Goal: Task Accomplishment & Management: Use online tool/utility

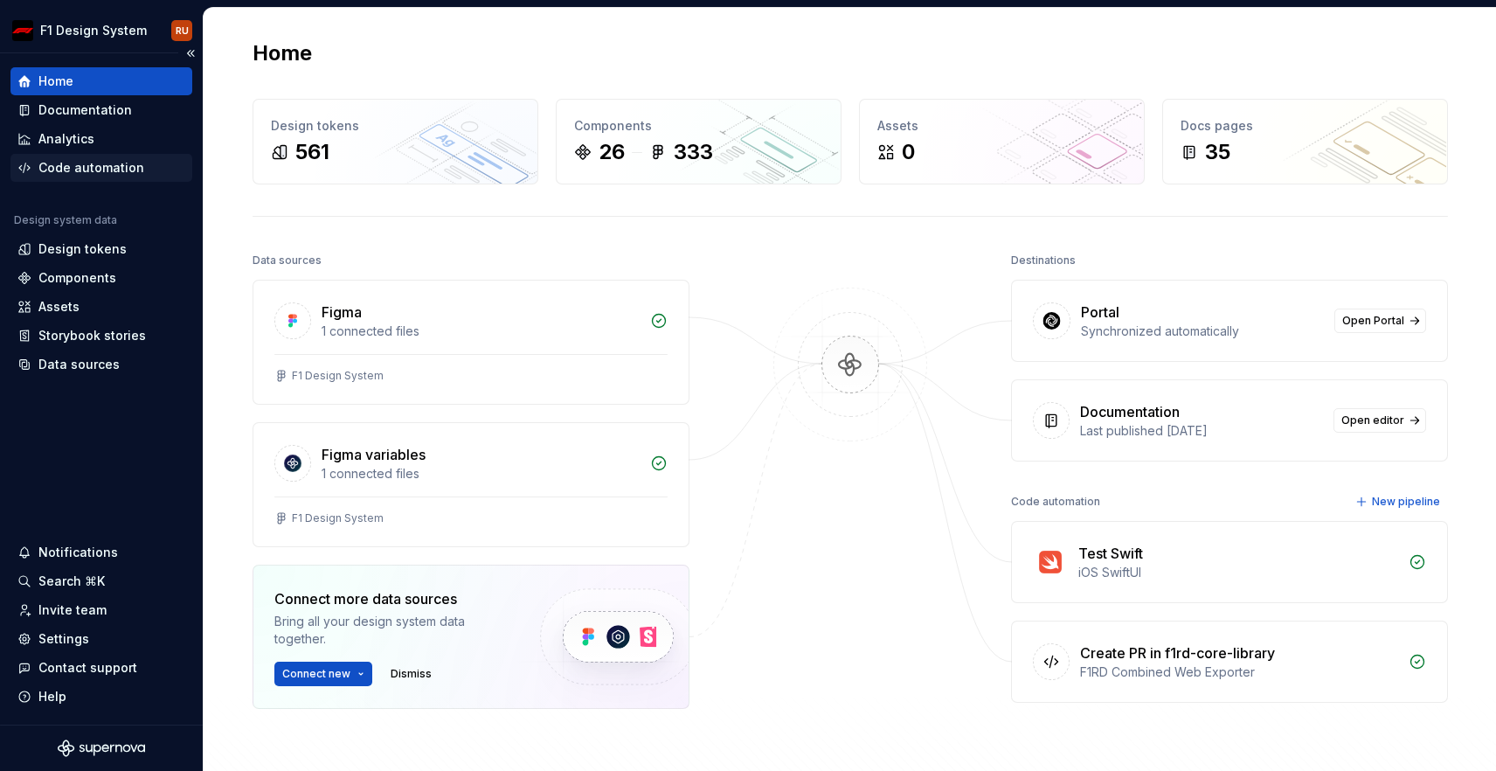
click at [86, 170] on div "Code automation" at bounding box center [91, 167] width 106 height 17
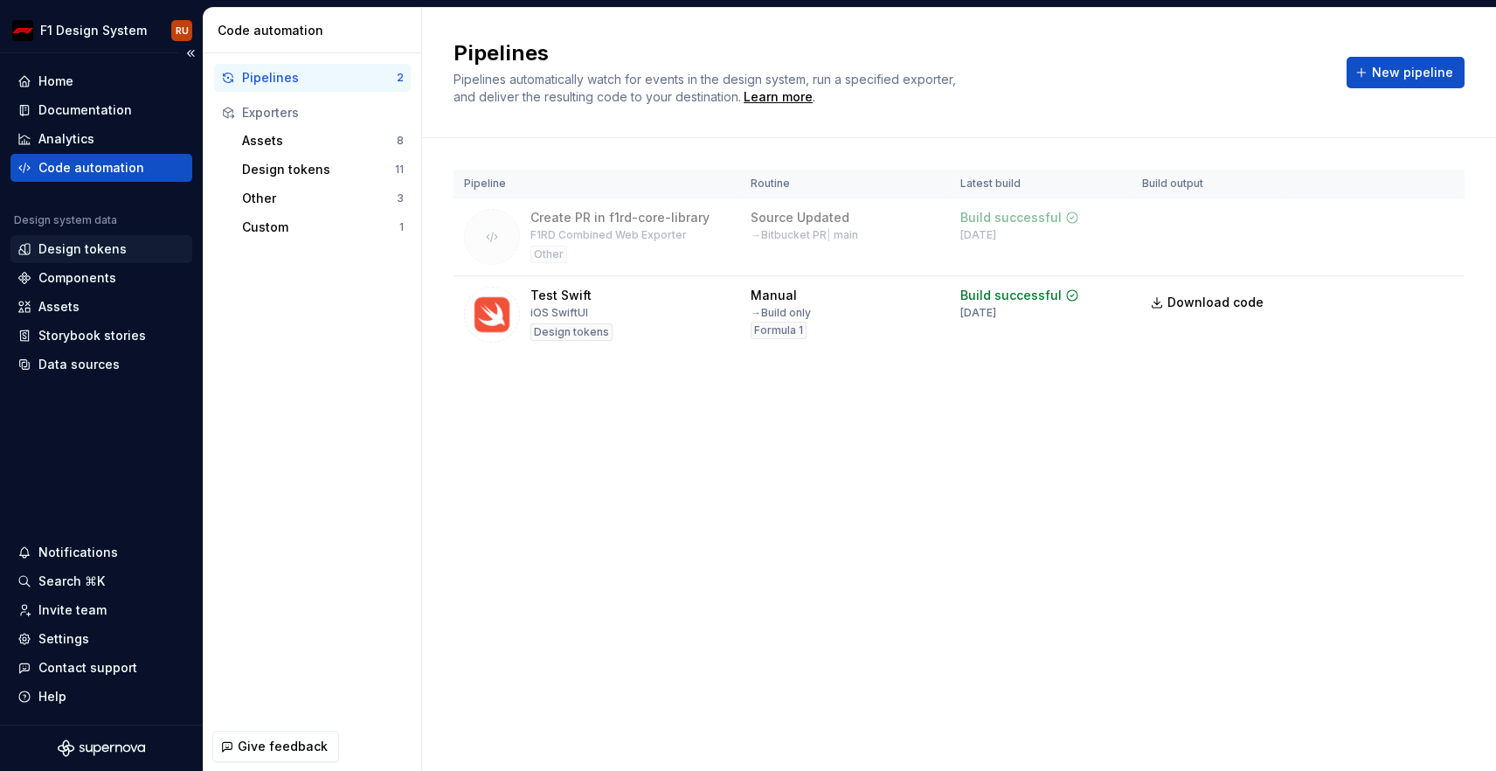
click at [66, 246] on div "Design tokens" at bounding box center [82, 248] width 88 height 17
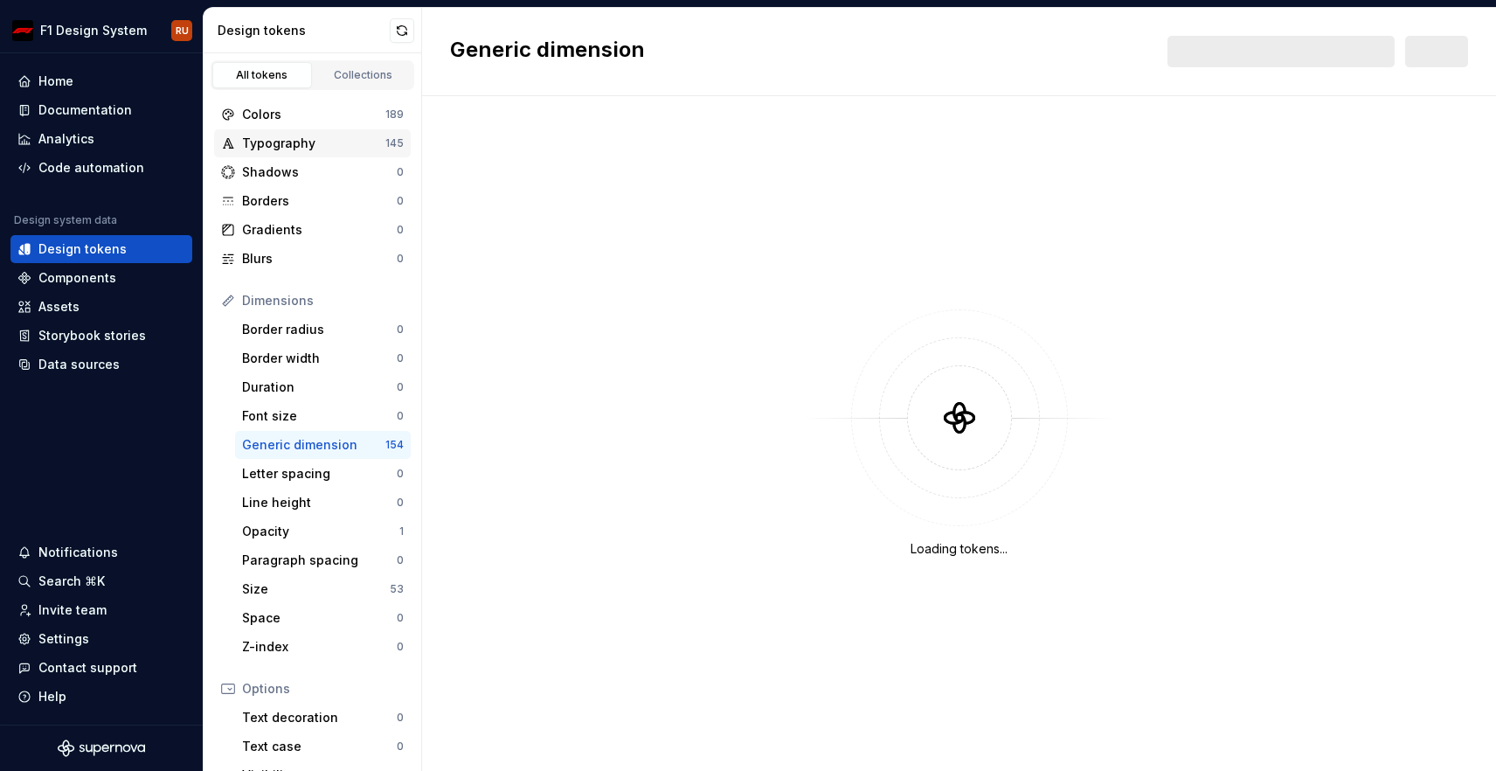
click at [280, 136] on div "Typography" at bounding box center [313, 143] width 143 height 17
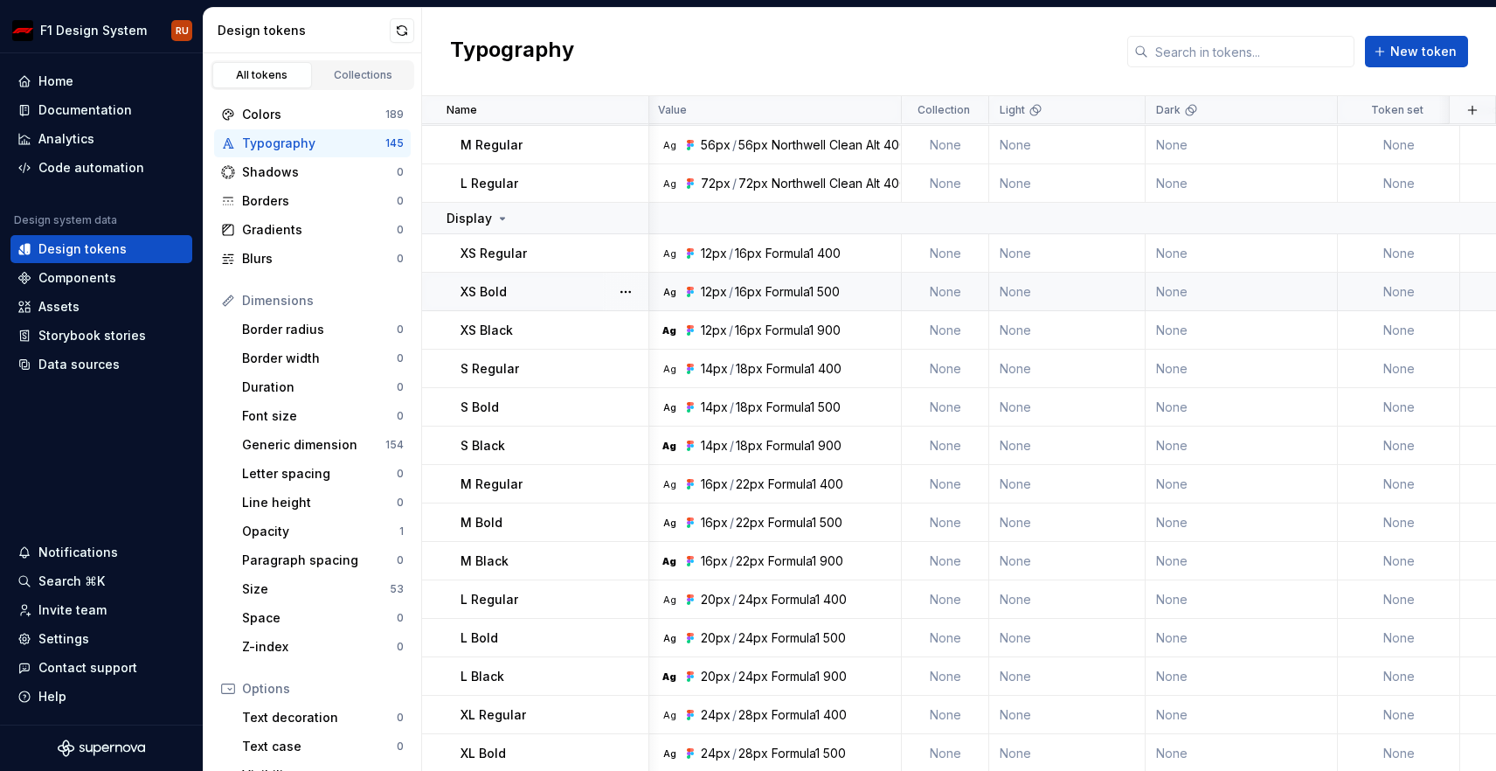
scroll to position [5833, 2]
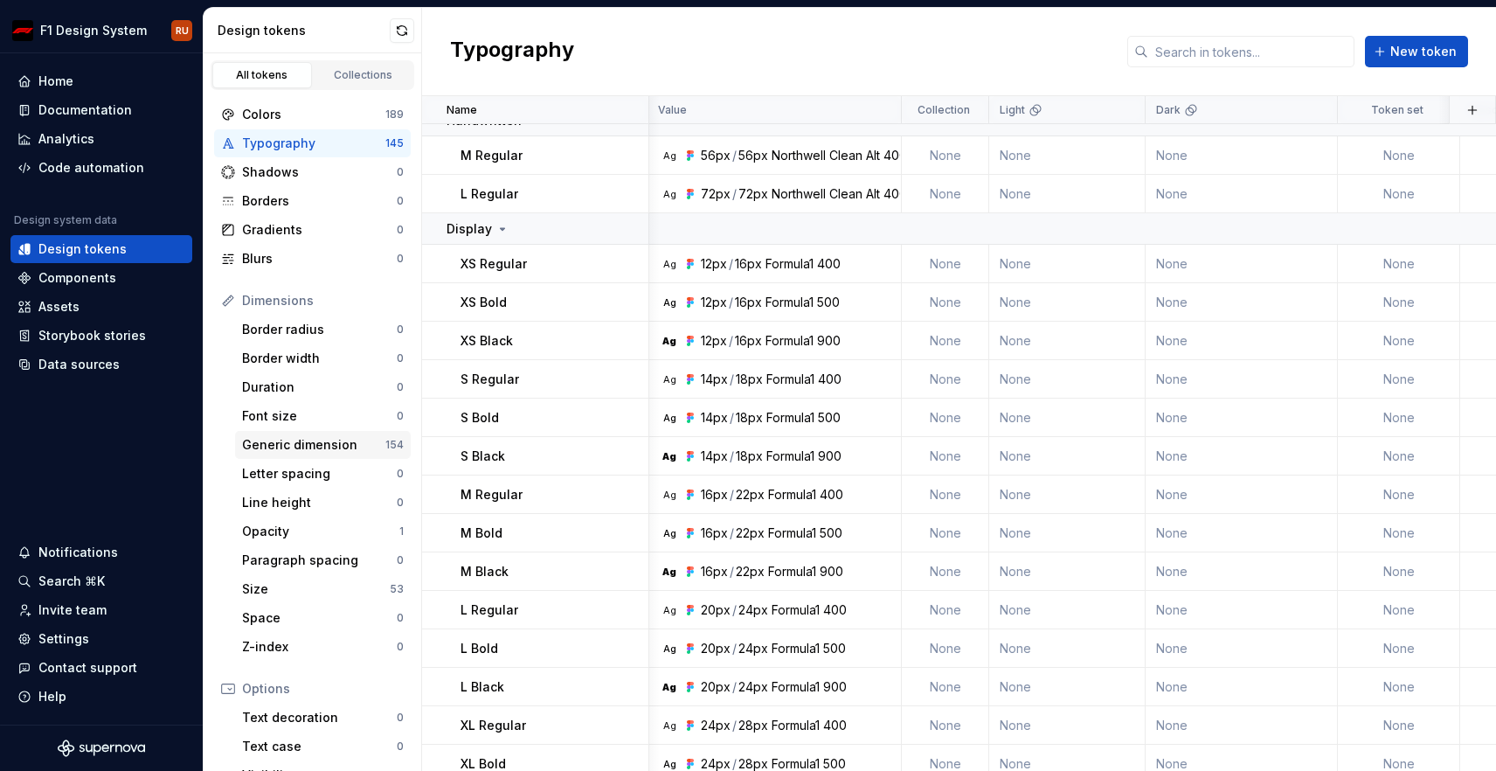
click at [274, 440] on div "Generic dimension" at bounding box center [313, 444] width 143 height 17
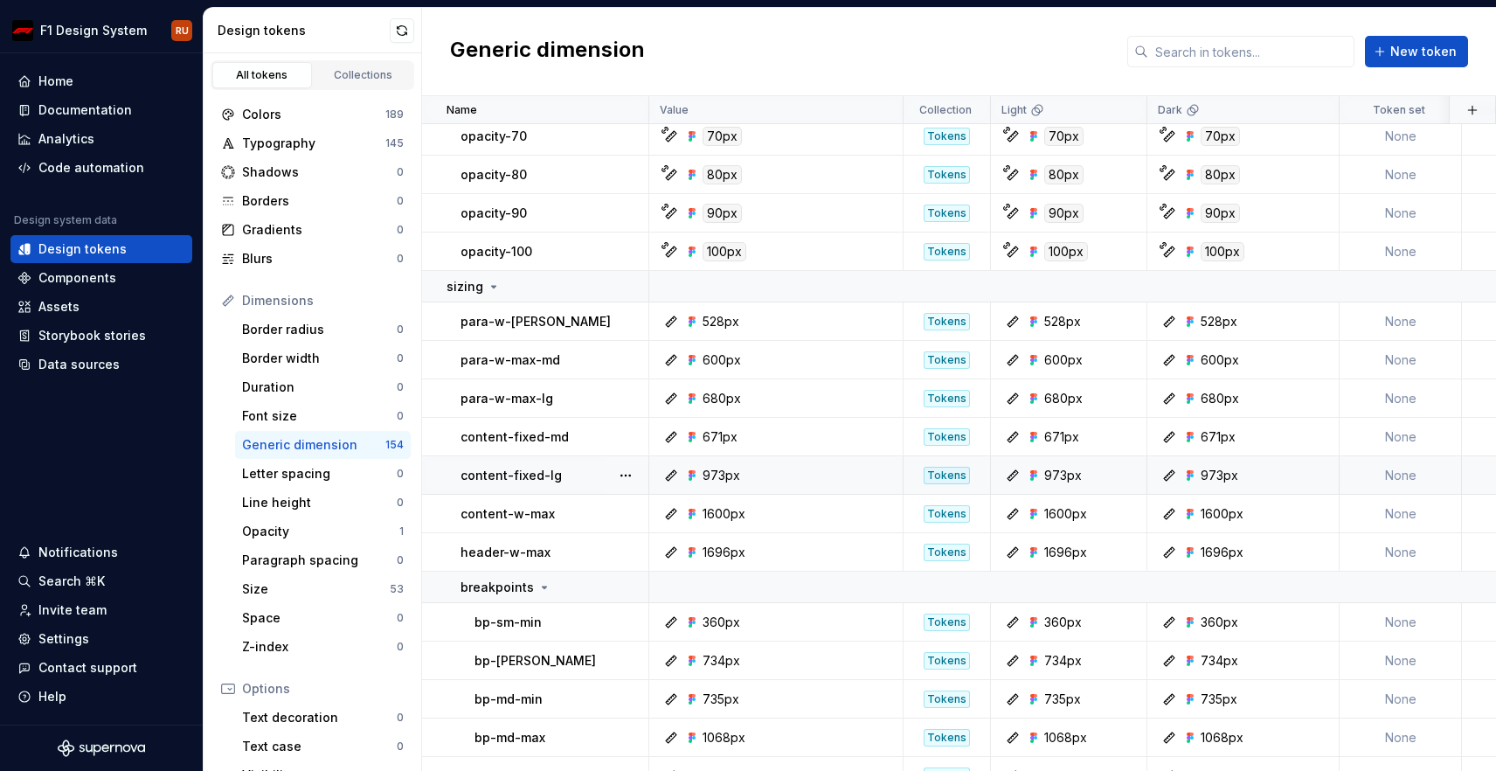
scroll to position [6260, 0]
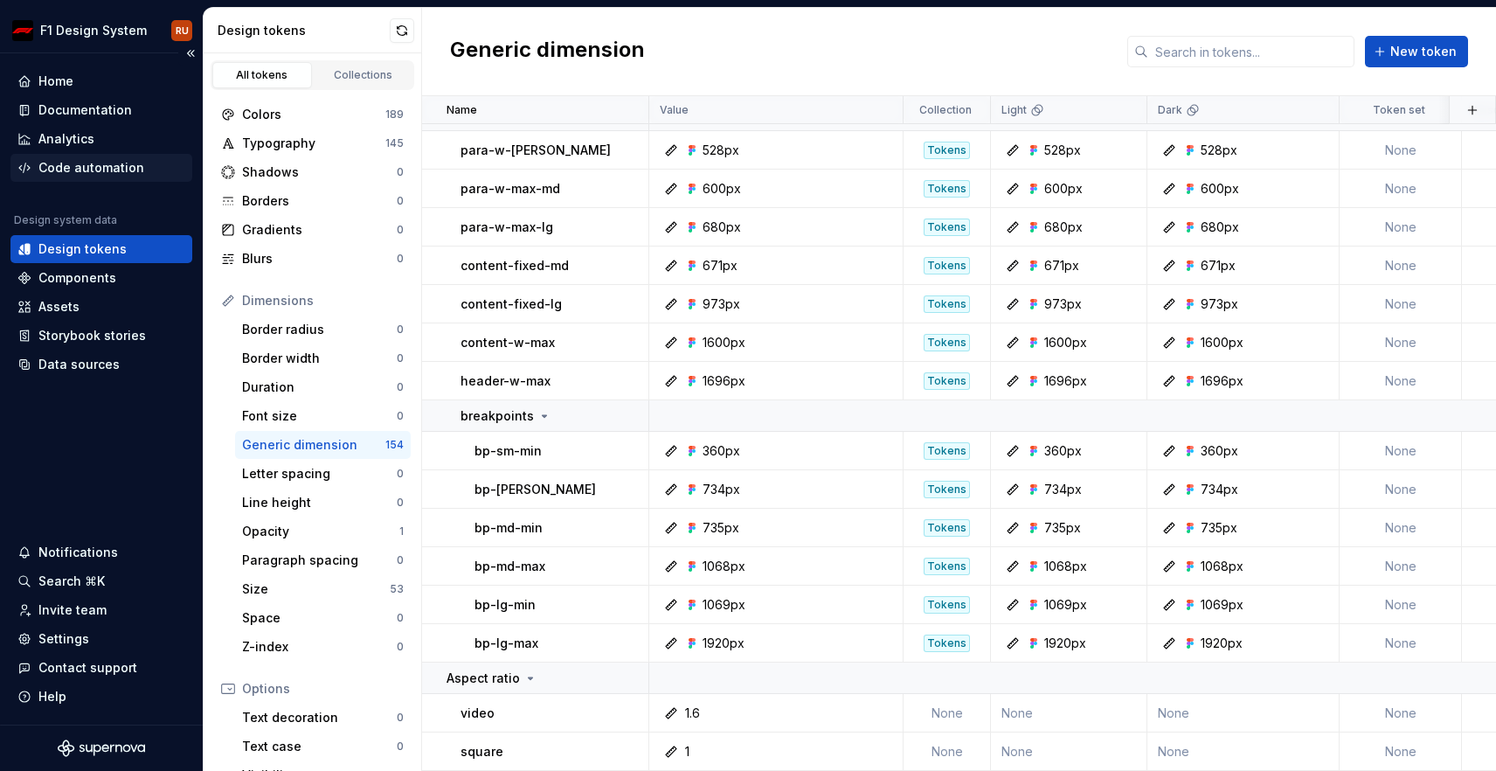
click at [78, 178] on div "Code automation" at bounding box center [101, 168] width 182 height 28
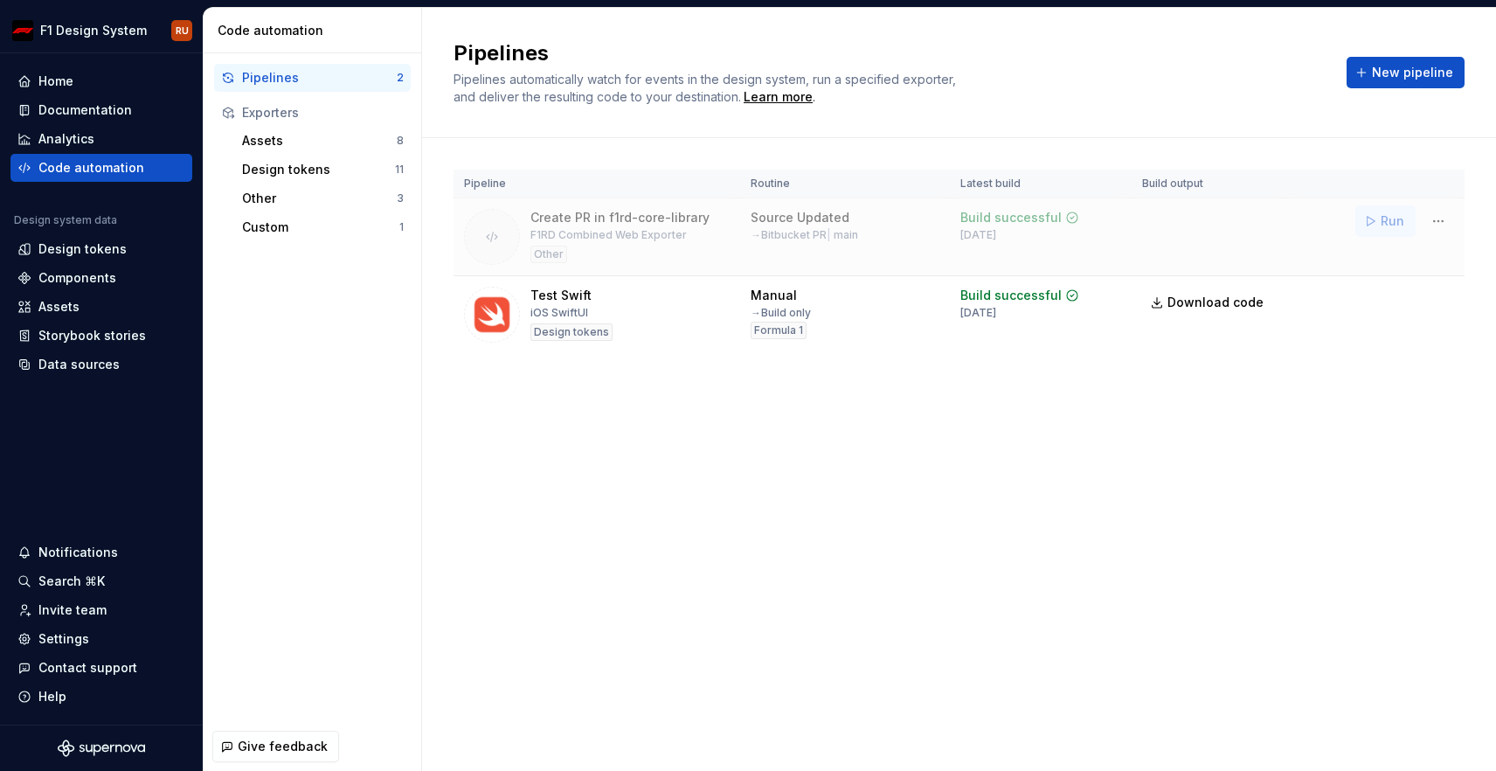
click at [1390, 220] on span "Run" at bounding box center [1393, 220] width 24 height 17
click at [1444, 225] on html "F1 Design System RU Home Documentation Analytics Code automation Design system …" at bounding box center [748, 385] width 1496 height 771
click at [1027, 532] on html "F1 Design System RU Home Documentation Analytics Code automation Design system …" at bounding box center [748, 385] width 1496 height 771
click at [1219, 219] on span "Open Bitbucket" at bounding box center [1215, 224] width 94 height 17
click at [1261, 301] on link "Download code" at bounding box center [1208, 302] width 133 height 31
